Goal: Find specific page/section: Find specific page/section

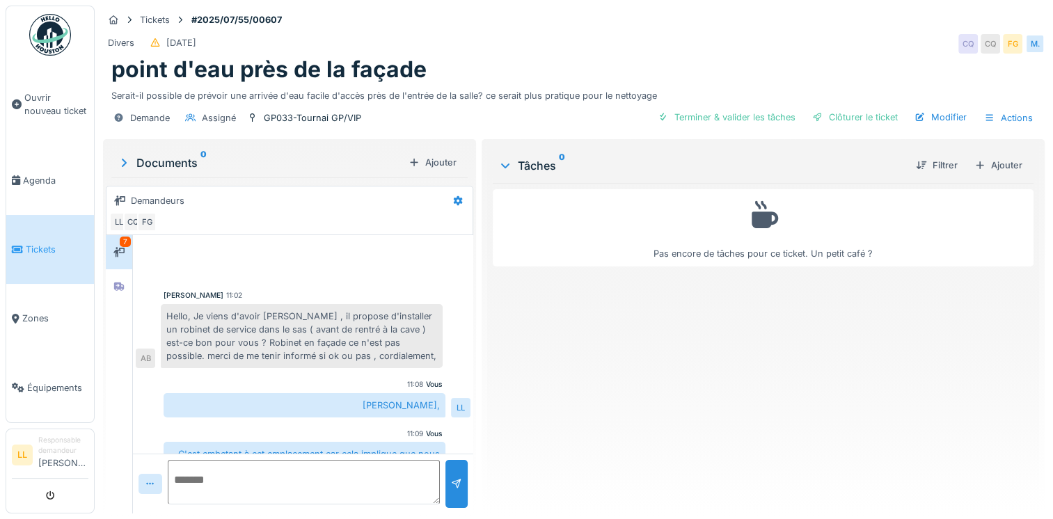
scroll to position [104, 0]
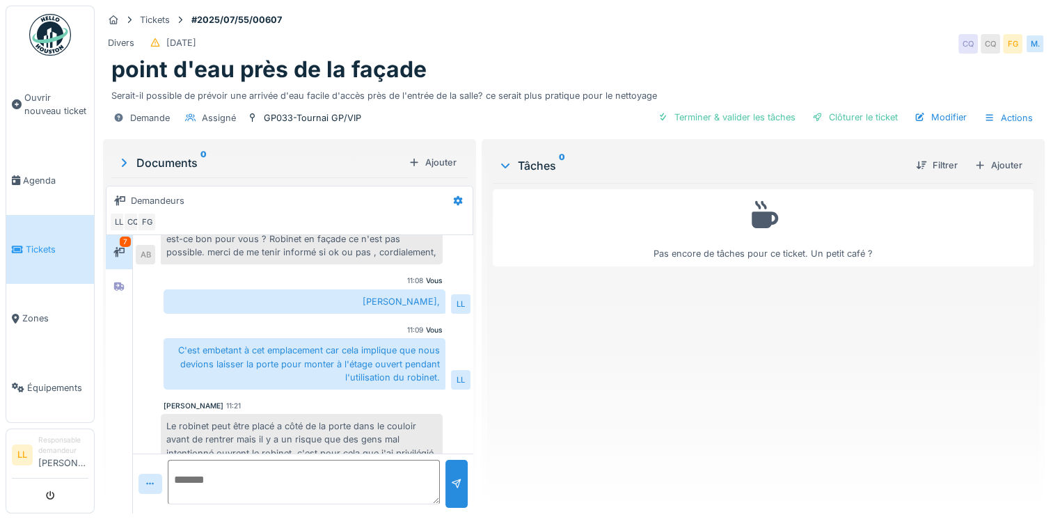
click at [33, 244] on span "Tickets" at bounding box center [57, 249] width 63 height 13
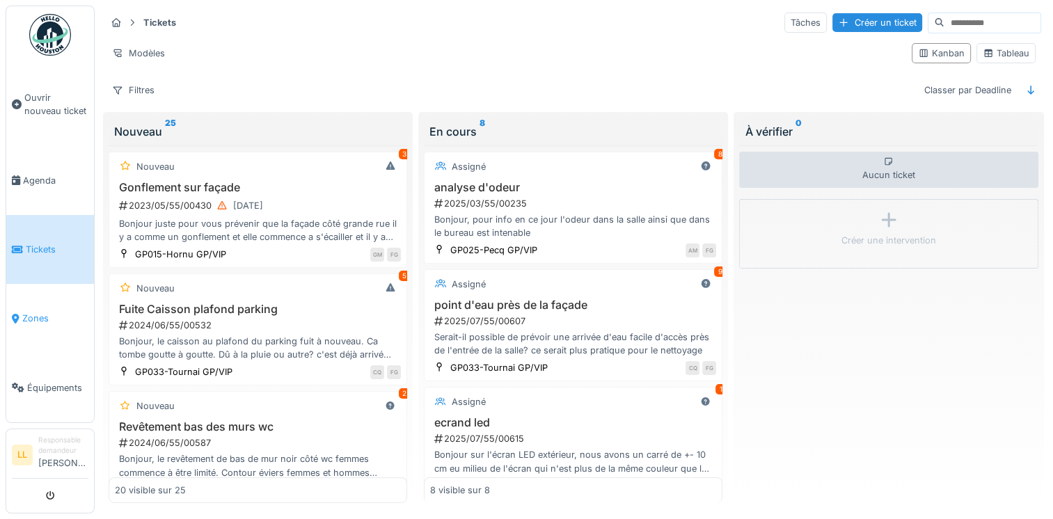
click at [24, 312] on span "Zones" at bounding box center [55, 318] width 66 height 13
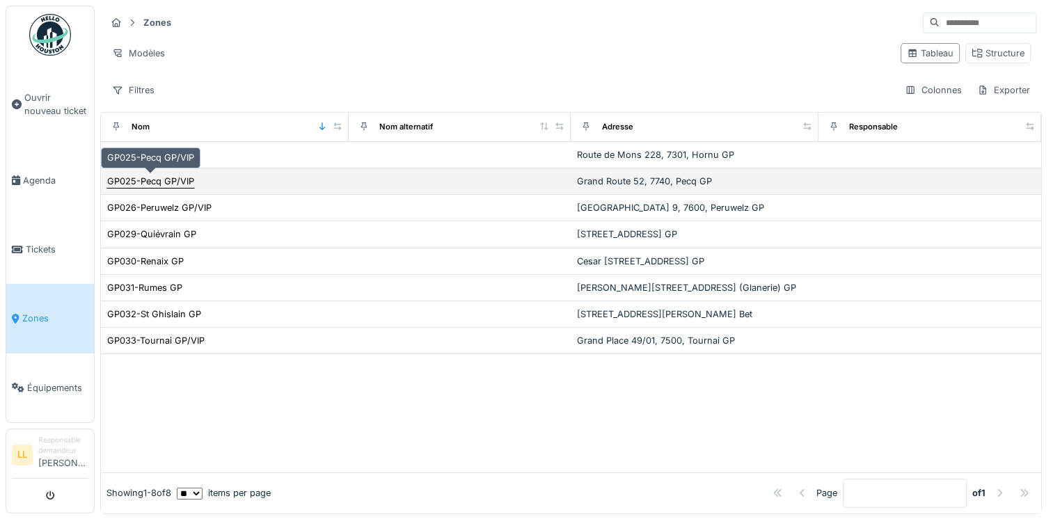
click at [161, 183] on div "GP025-Pecq GP/VIP" at bounding box center [150, 181] width 87 height 13
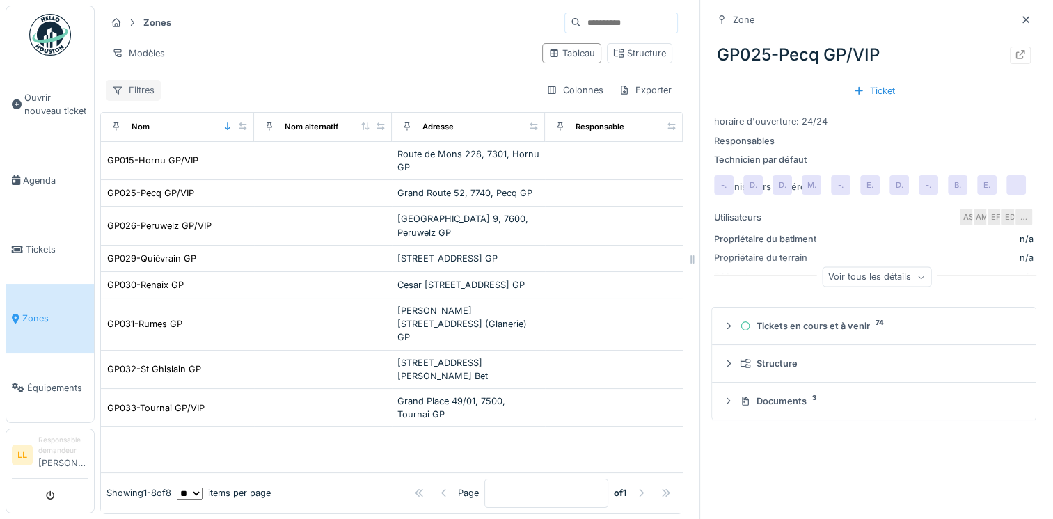
click at [141, 86] on div "Filtres" at bounding box center [133, 90] width 55 height 20
click at [394, 35] on hr at bounding box center [392, 35] width 572 height 1
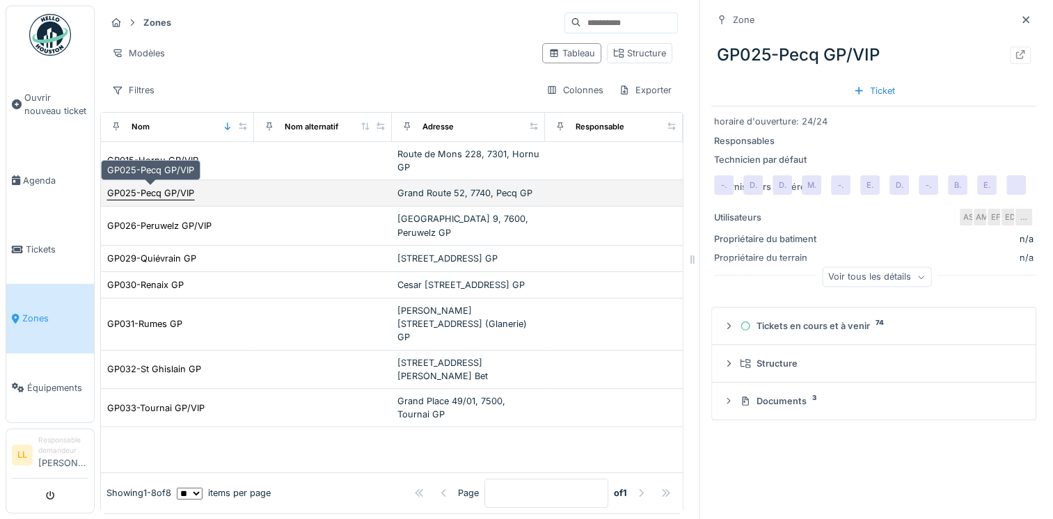
click at [153, 191] on div "GP025-Pecq GP/VIP" at bounding box center [150, 193] width 87 height 13
click at [127, 193] on div "GP025-Pecq GP/VIP" at bounding box center [150, 193] width 87 height 13
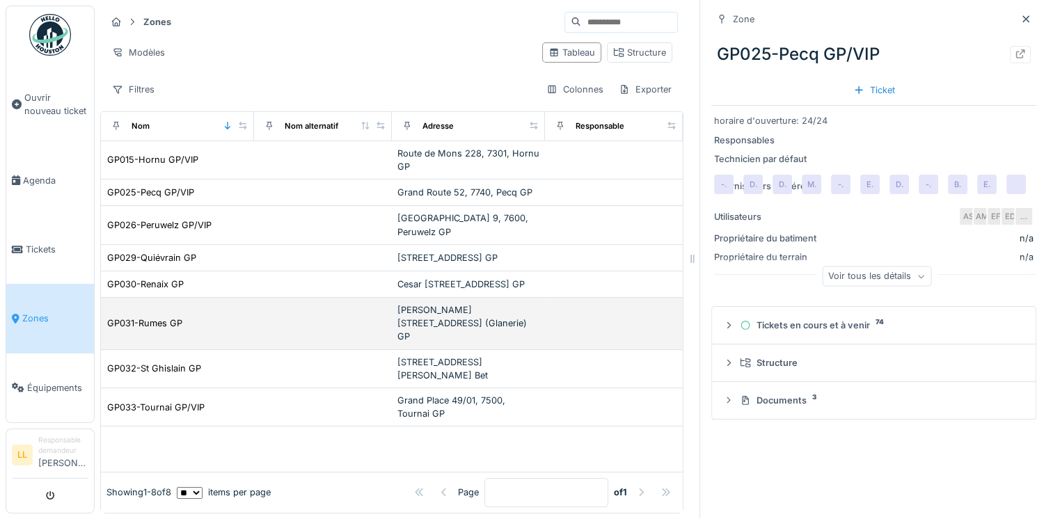
scroll to position [11, 0]
